Goal: Find specific fact: Find contact information

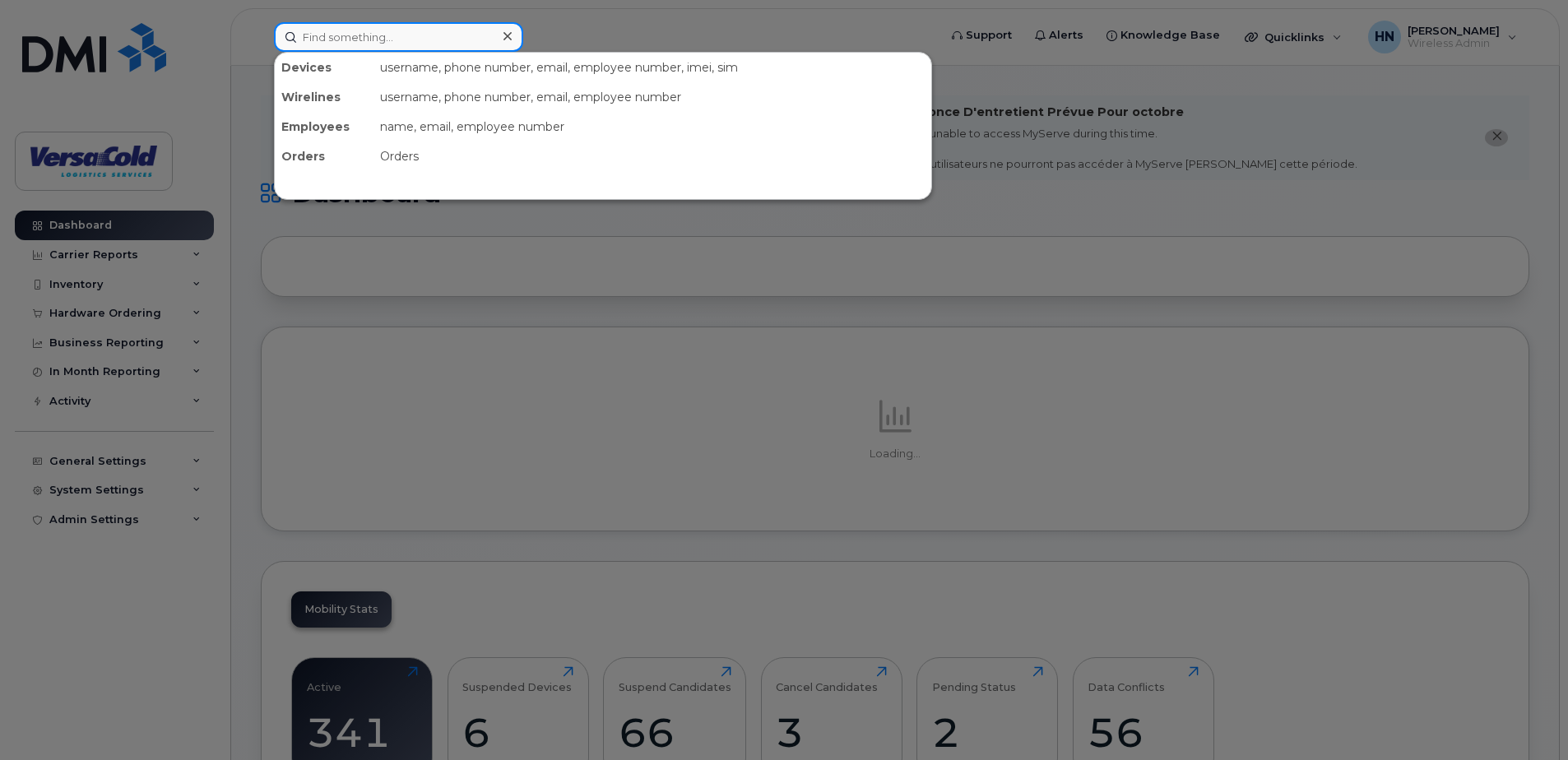
click at [421, 30] on input at bounding box center [399, 37] width 249 height 30
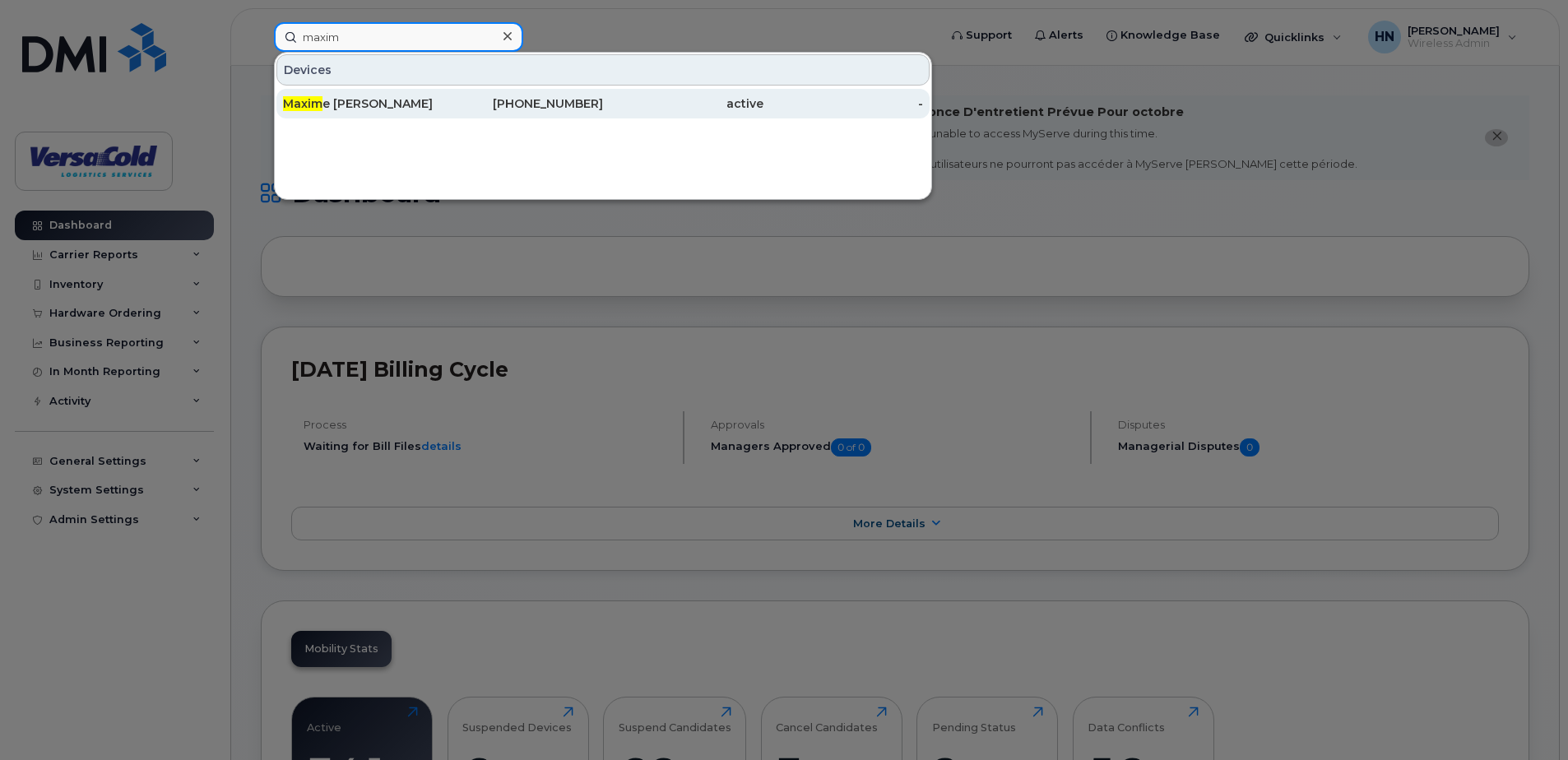
type input "maxim"
click at [457, 97] on div "514-609-9844" at bounding box center [524, 104] width 161 height 17
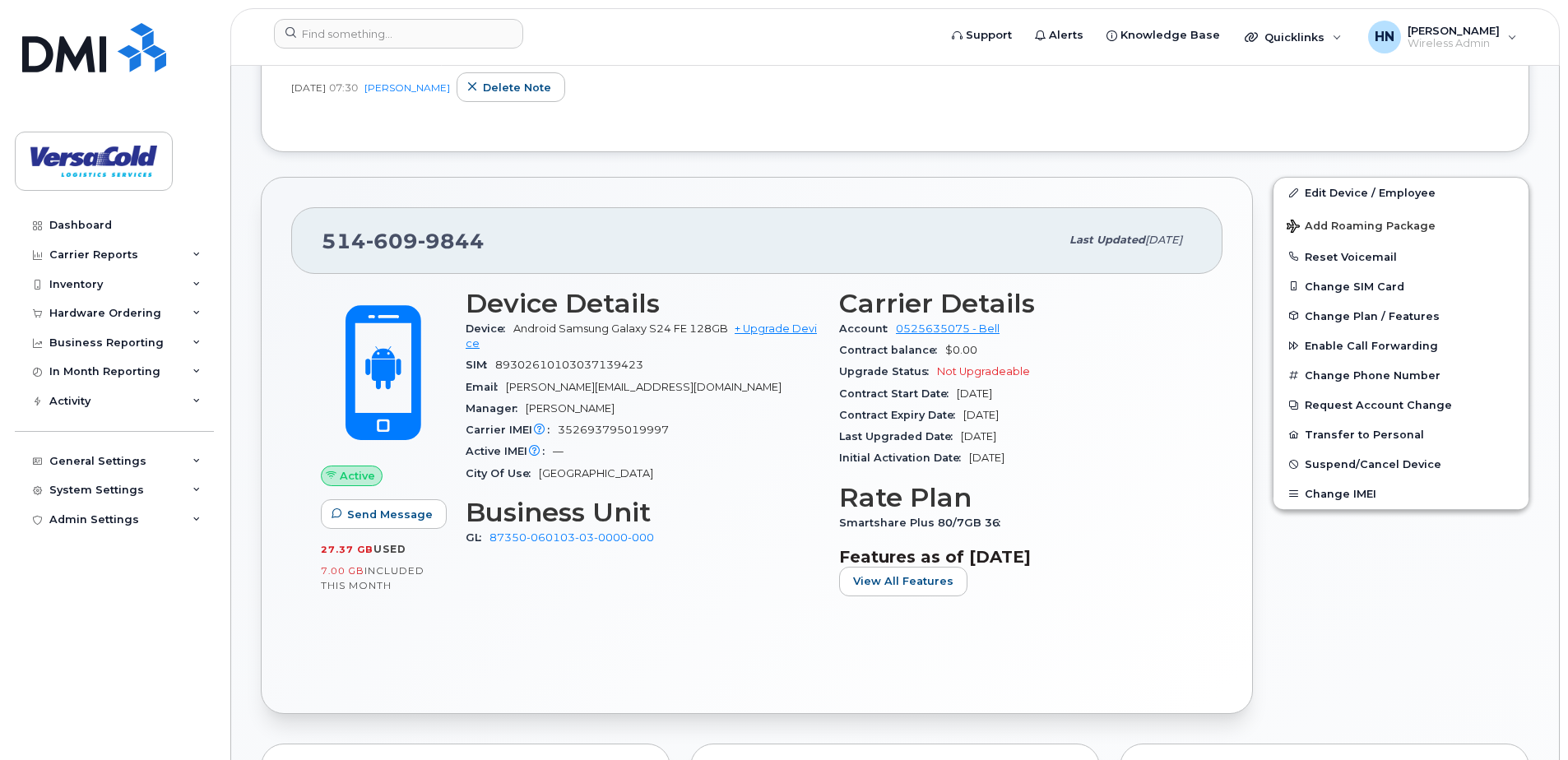
scroll to position [494, 0]
click at [1022, 96] on div "[DATE] 07:30 [PERSON_NAME] note" at bounding box center [894, 86] width 1207 height 30
click at [1488, 29] on span "[PERSON_NAME]" at bounding box center [1453, 31] width 92 height 13
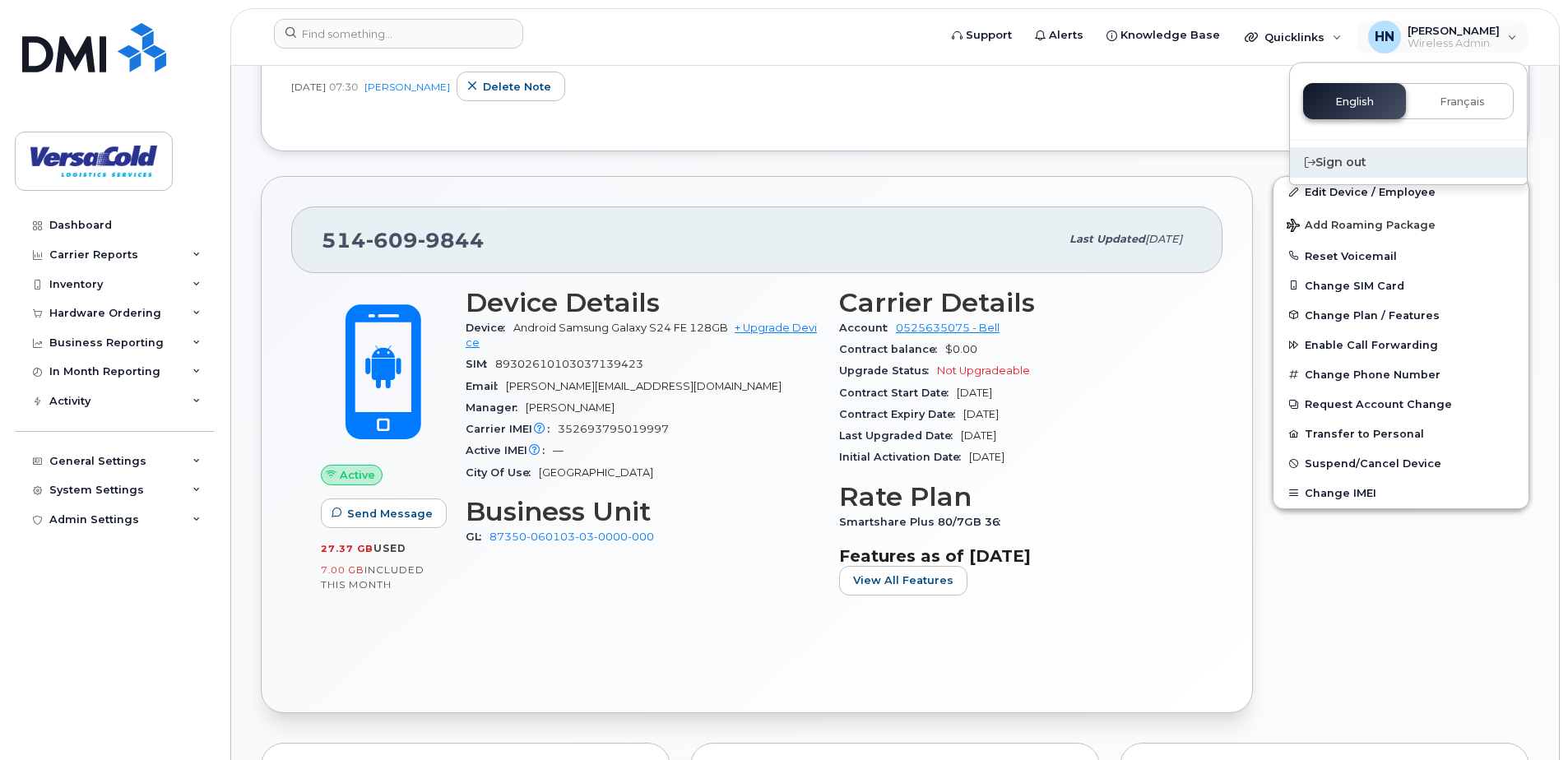
click at [1343, 162] on div "Sign out" at bounding box center [1408, 162] width 237 height 31
